Goal: Task Accomplishment & Management: Use online tool/utility

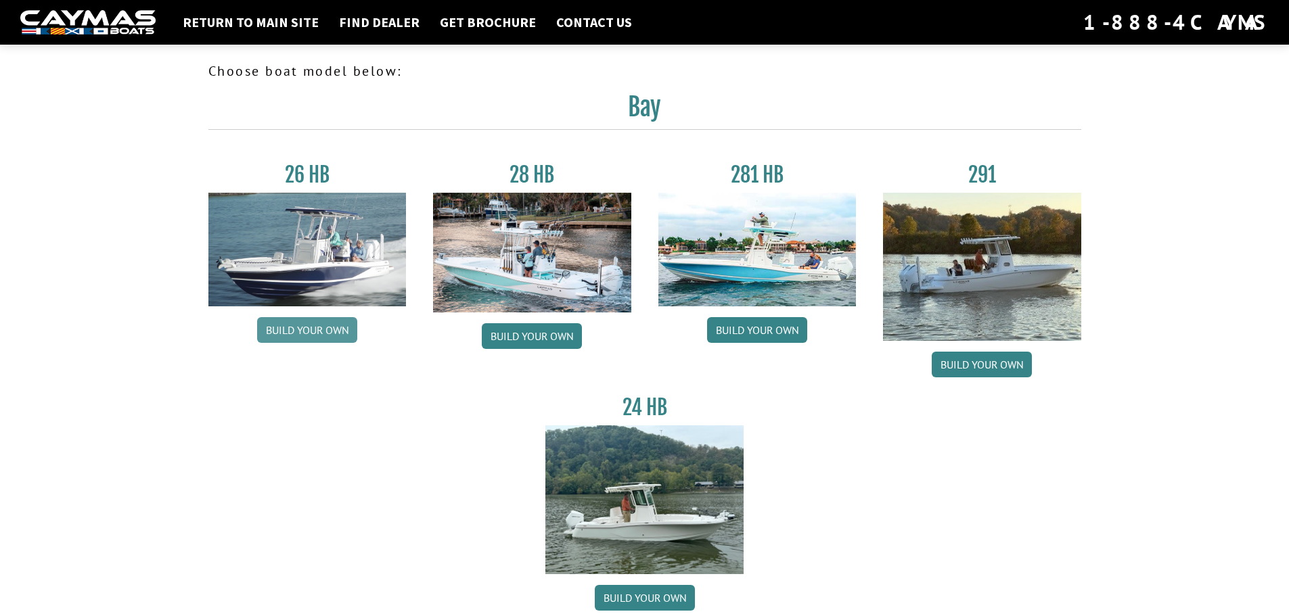
click at [284, 329] on link "Build your own" at bounding box center [307, 330] width 100 height 26
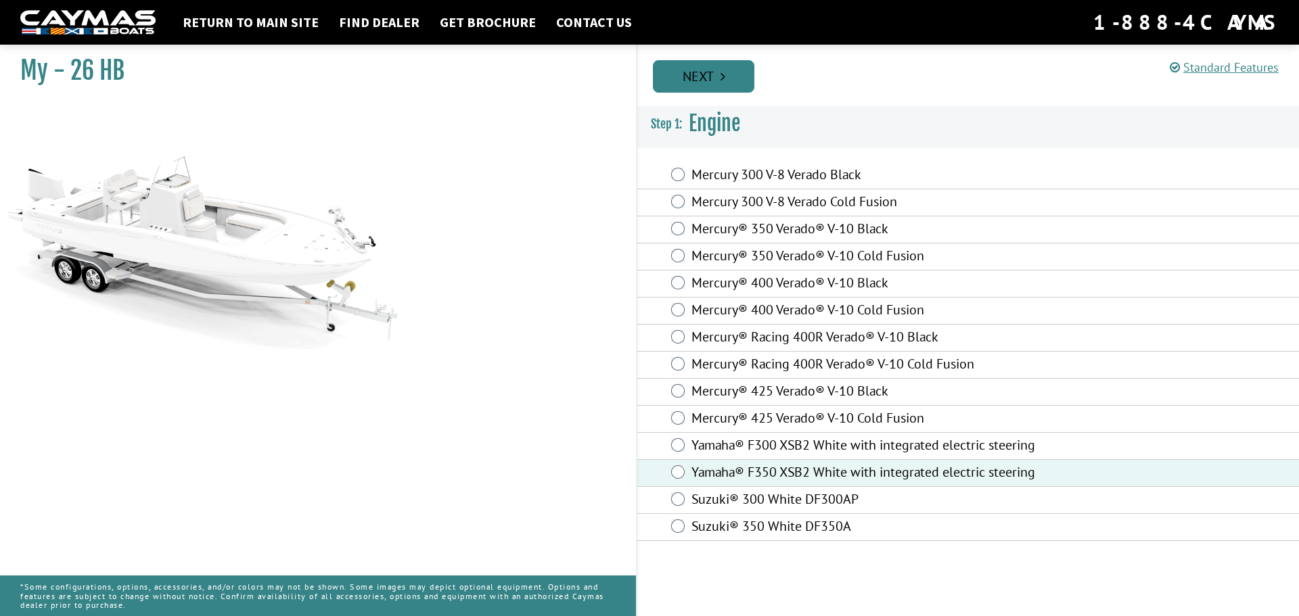
click at [699, 79] on link "Next" at bounding box center [703, 76] width 101 height 32
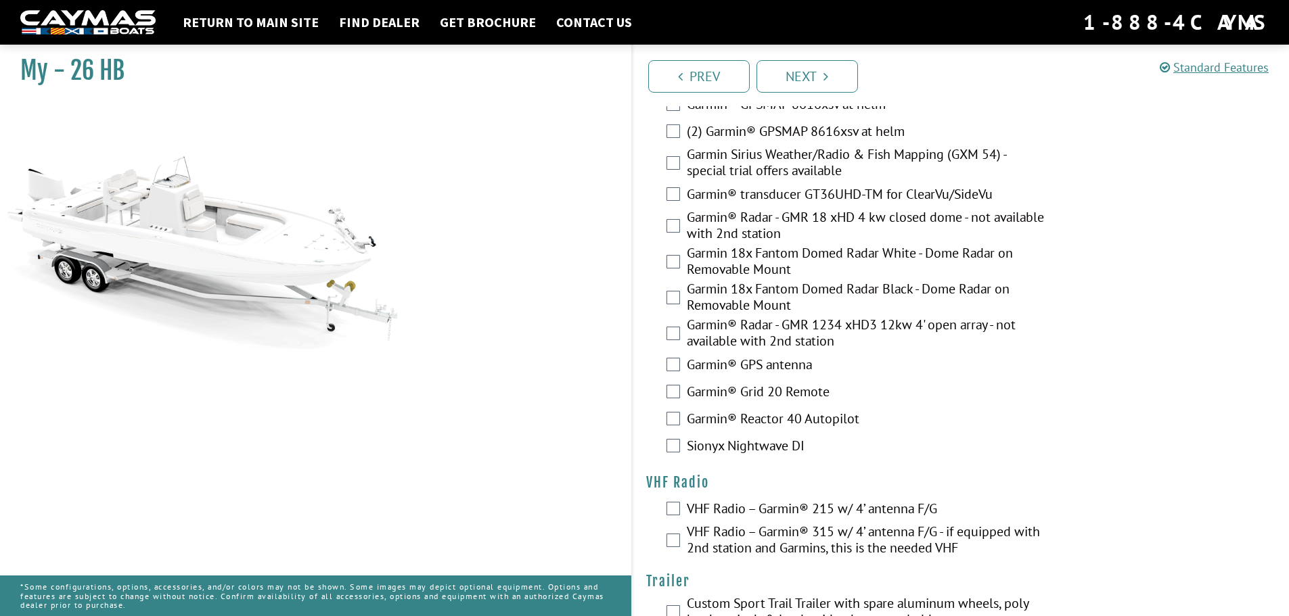
scroll to position [3327, 0]
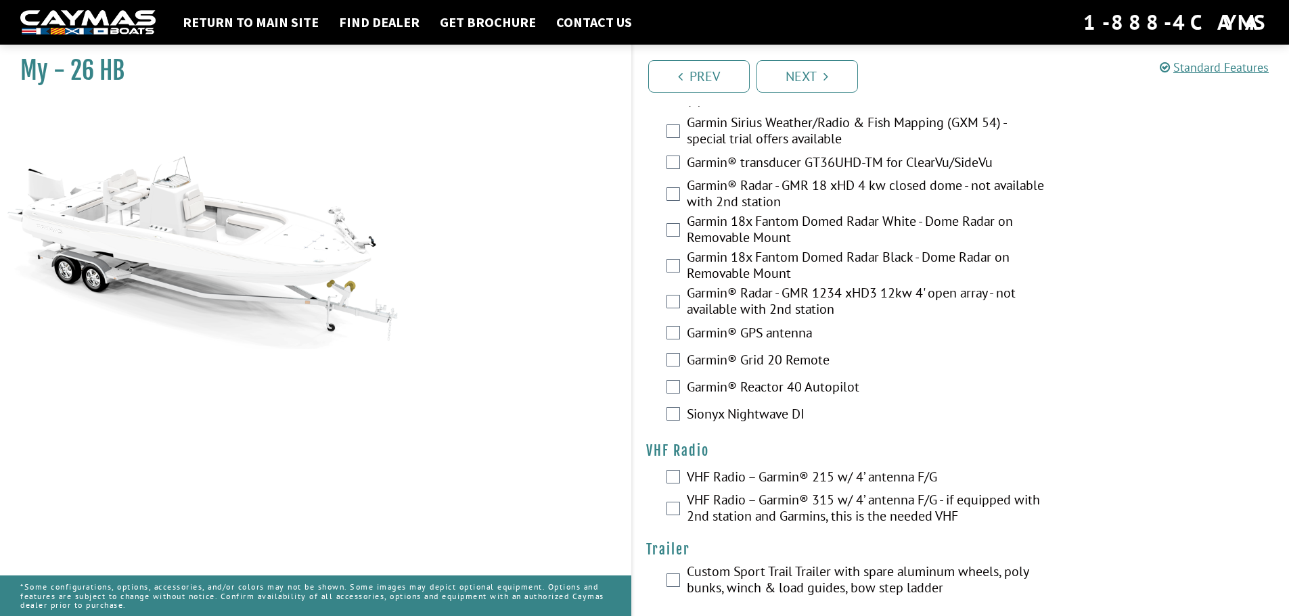
click at [687, 469] on label "VHF Radio – Garmin® 215 w/ 4’ antenna F/G" at bounding box center [867, 479] width 361 height 20
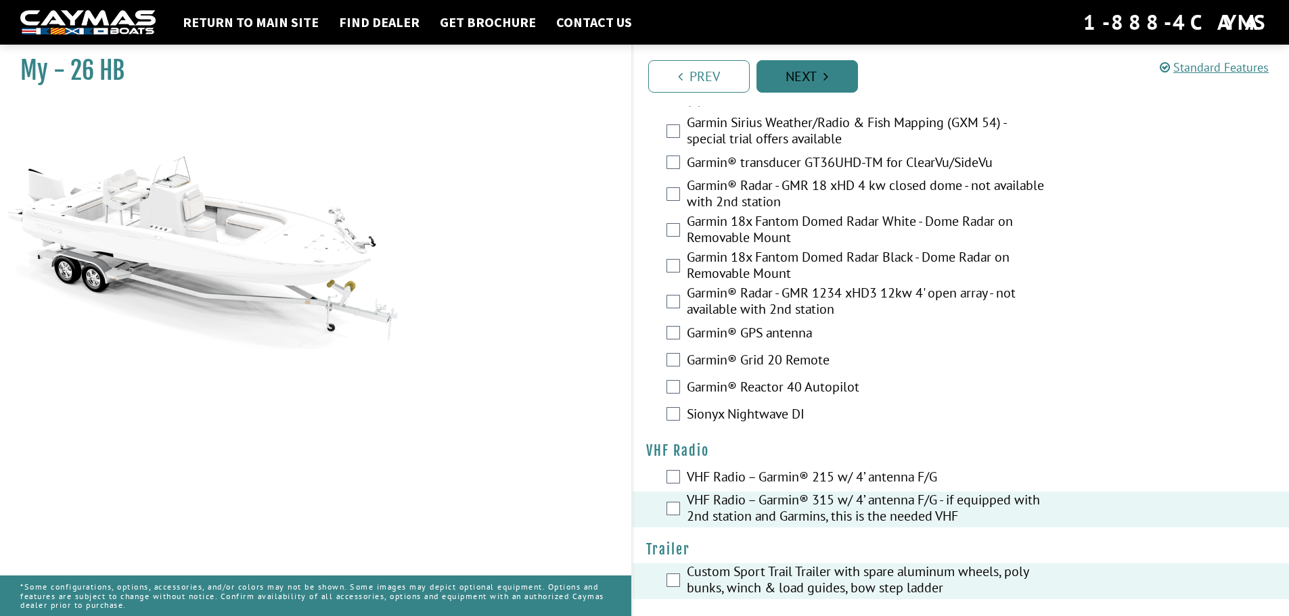
click at [821, 74] on link "Next" at bounding box center [806, 76] width 101 height 32
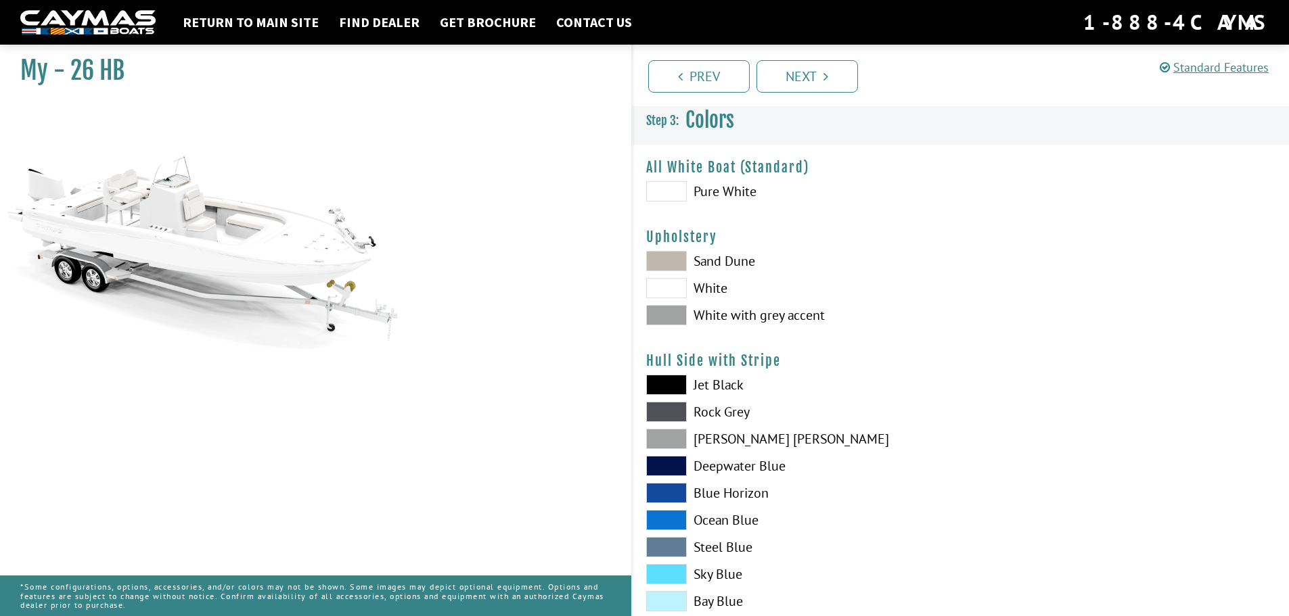
scroll to position [0, 0]
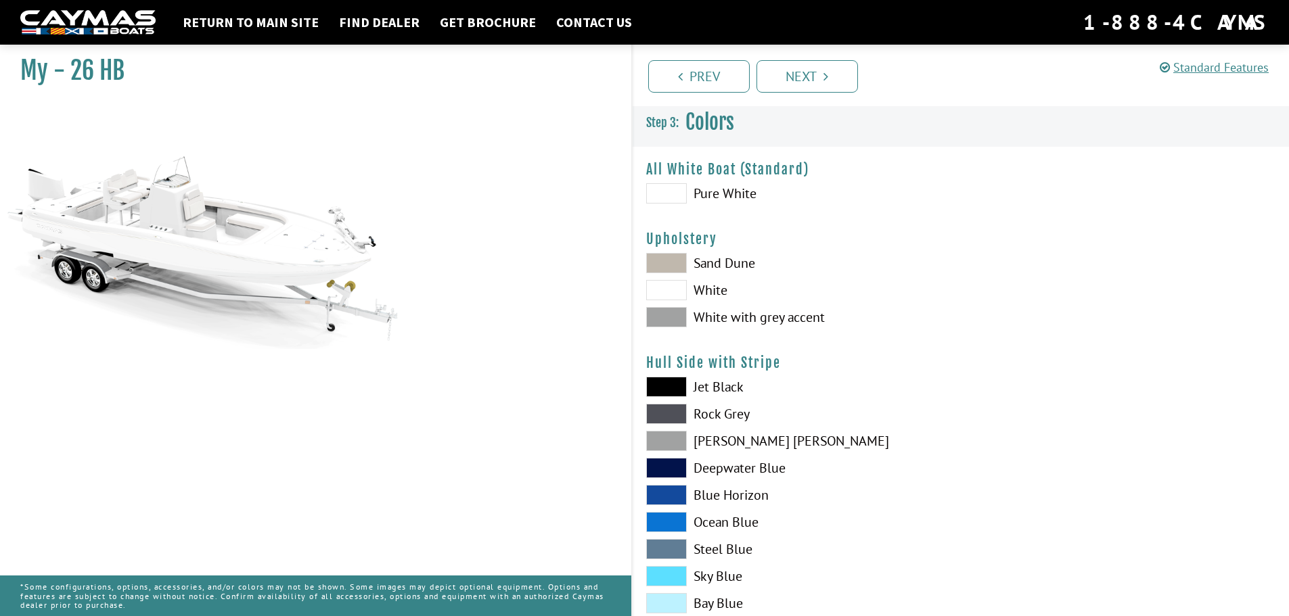
click at [672, 191] on span at bounding box center [666, 193] width 41 height 20
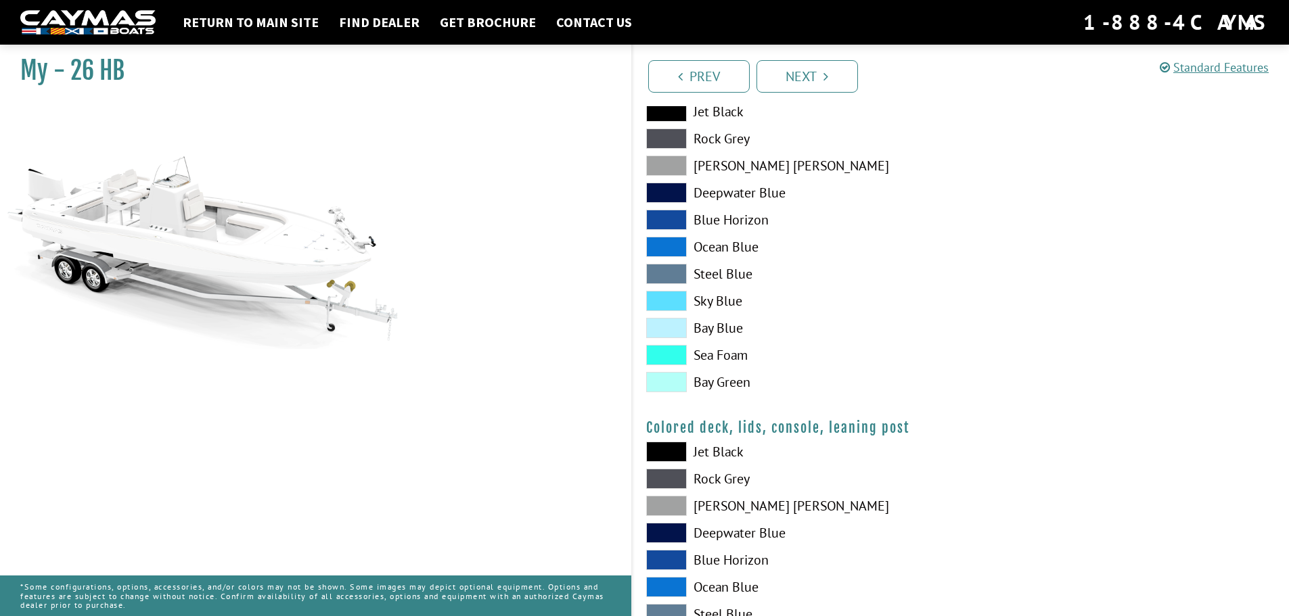
scroll to position [1452, 0]
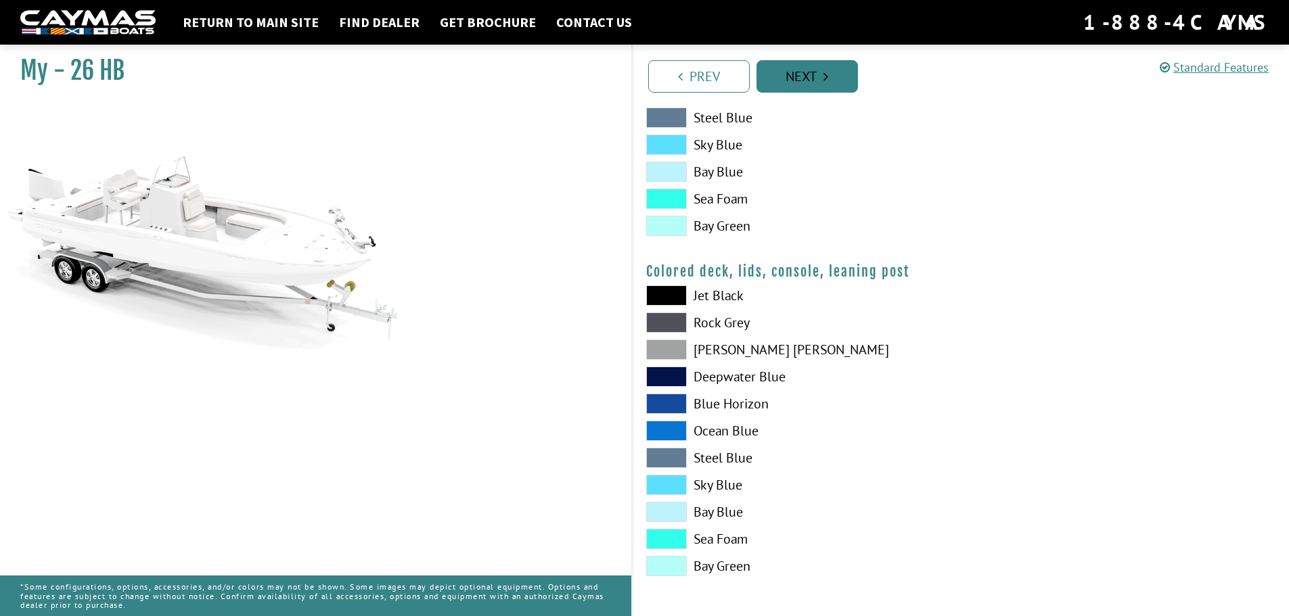
click at [816, 76] on link "Next" at bounding box center [806, 76] width 101 height 32
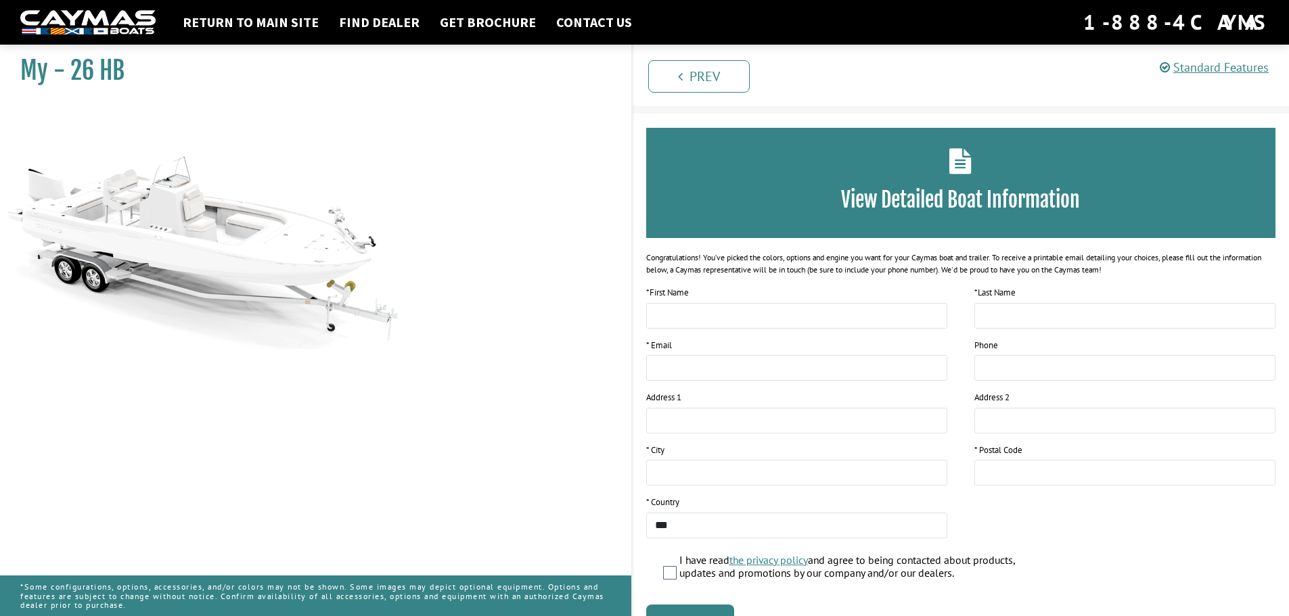
scroll to position [0, 0]
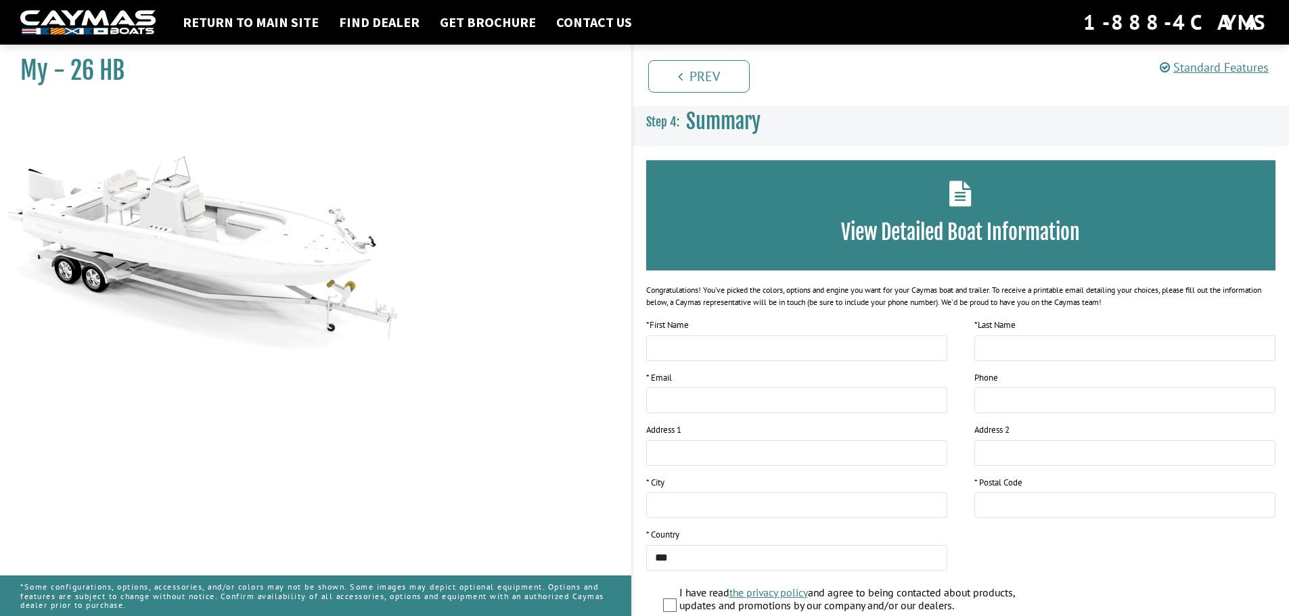
click at [995, 205] on div "View Detailed Boat Information" at bounding box center [961, 215] width 630 height 110
click at [948, 208] on div "View Detailed Boat Information" at bounding box center [961, 215] width 630 height 110
